Goal: Transaction & Acquisition: Purchase product/service

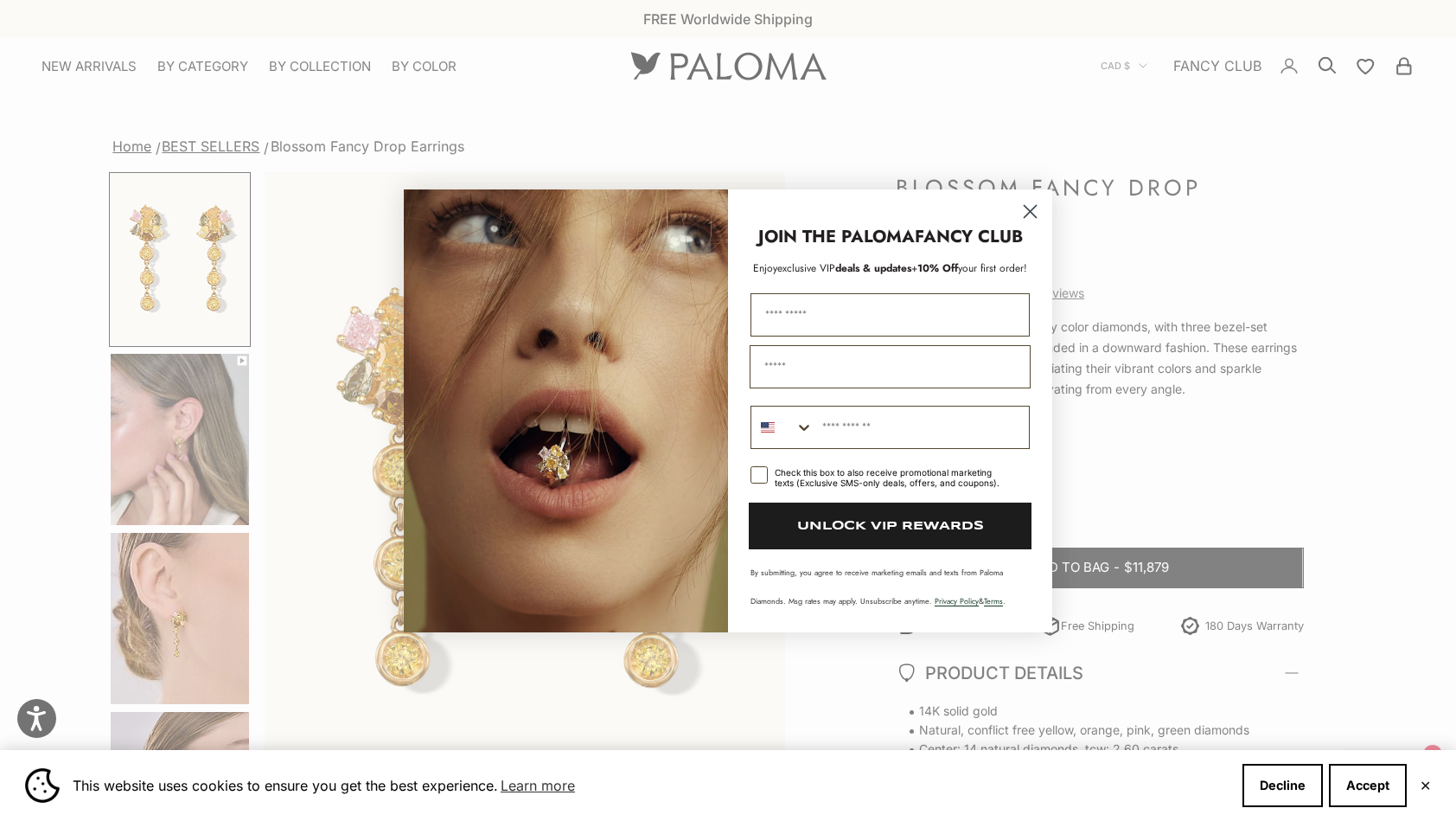
click at [1028, 210] on icon "Close dialog" at bounding box center [1030, 210] width 12 height 12
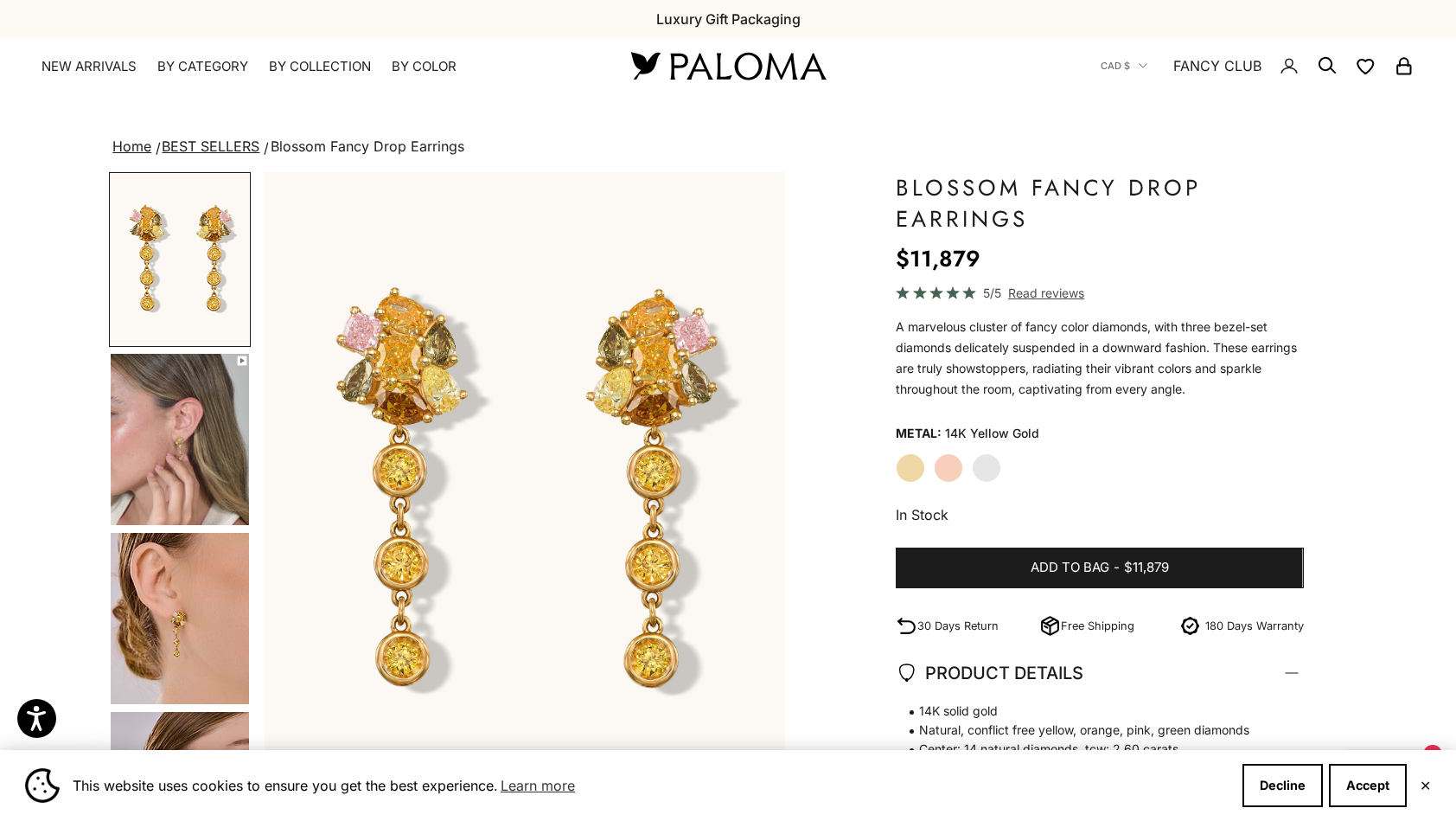
click at [1028, 244] on icon "Close dialog" at bounding box center [1030, 259] width 30 height 30
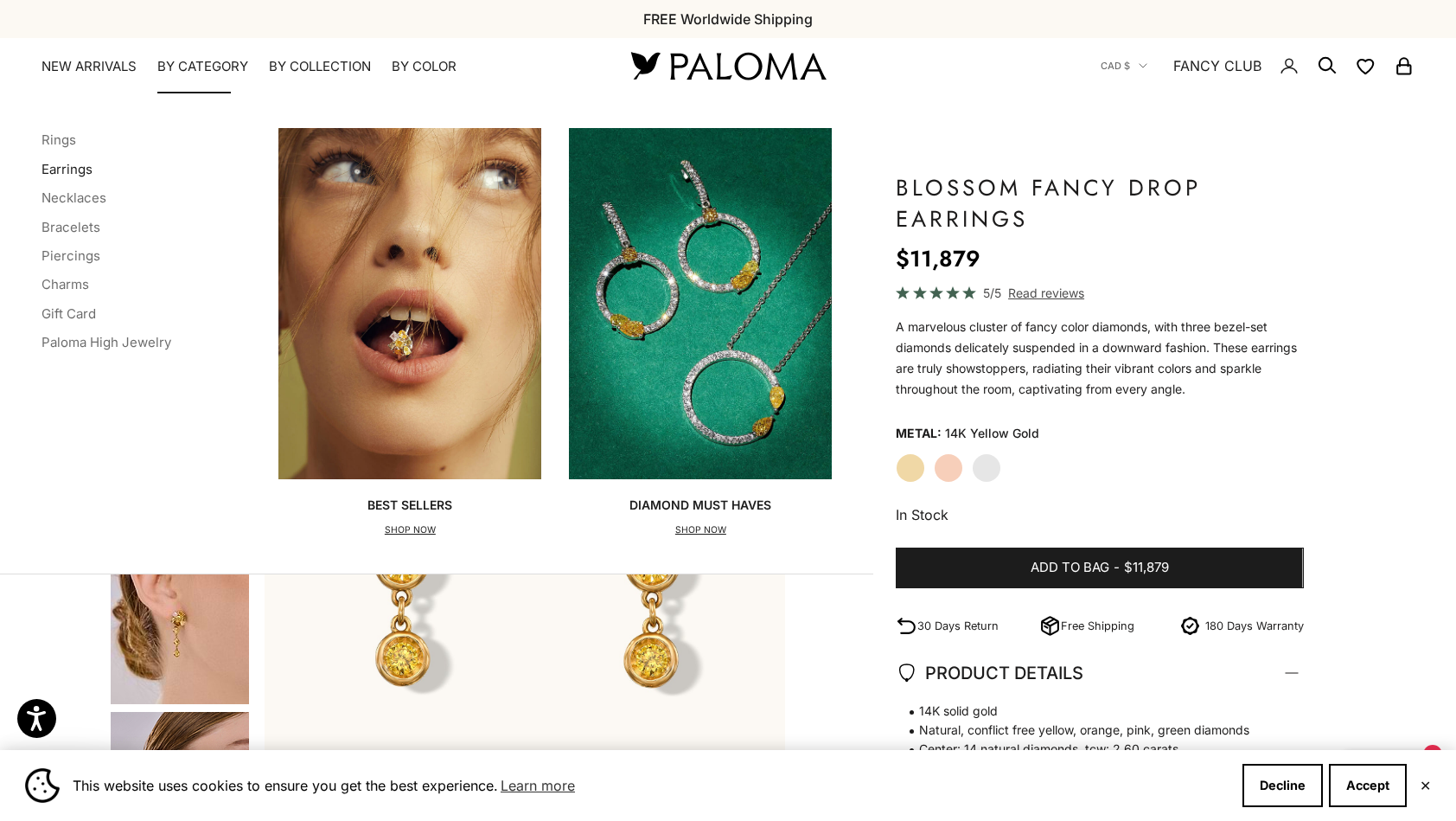
click at [70, 165] on link "Earrings" at bounding box center [68, 169] width 51 height 16
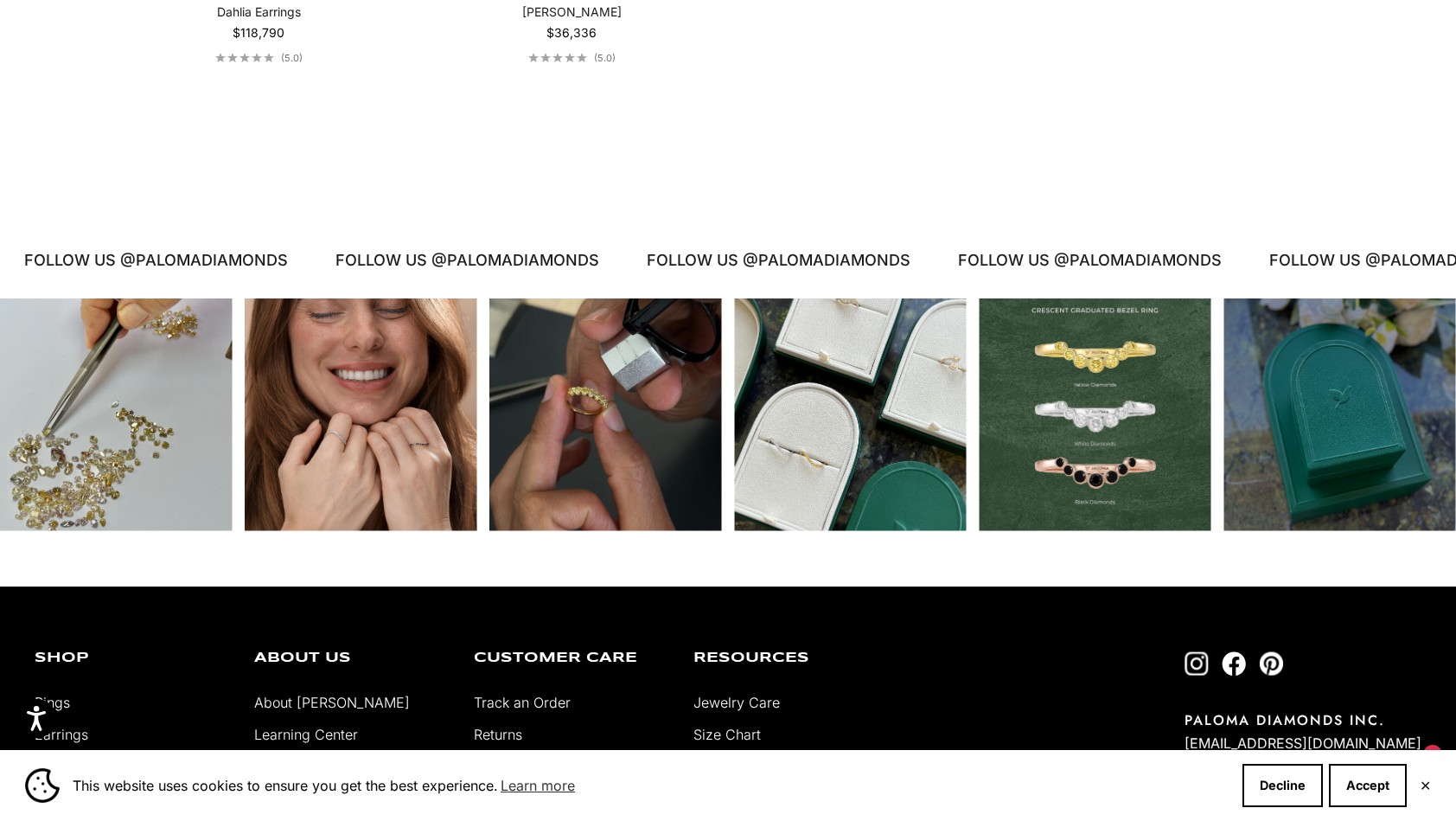
scroll to position [4393, 0]
